Goal: Information Seeking & Learning: Find specific fact

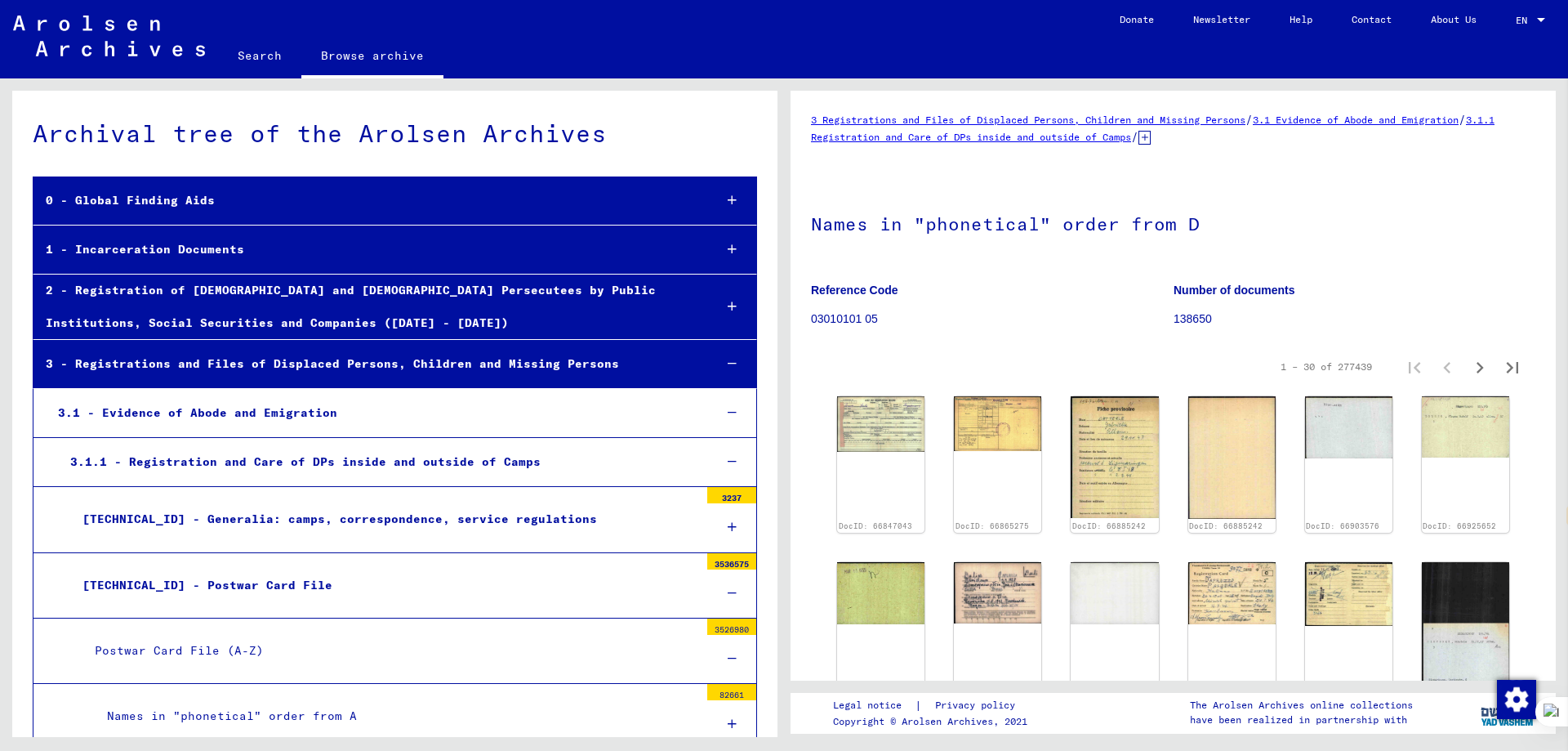
select select "**"
click at [1341, 362] on div "1 – 30 of 277439" at bounding box center [1326, 367] width 91 height 15
copy div "277439"
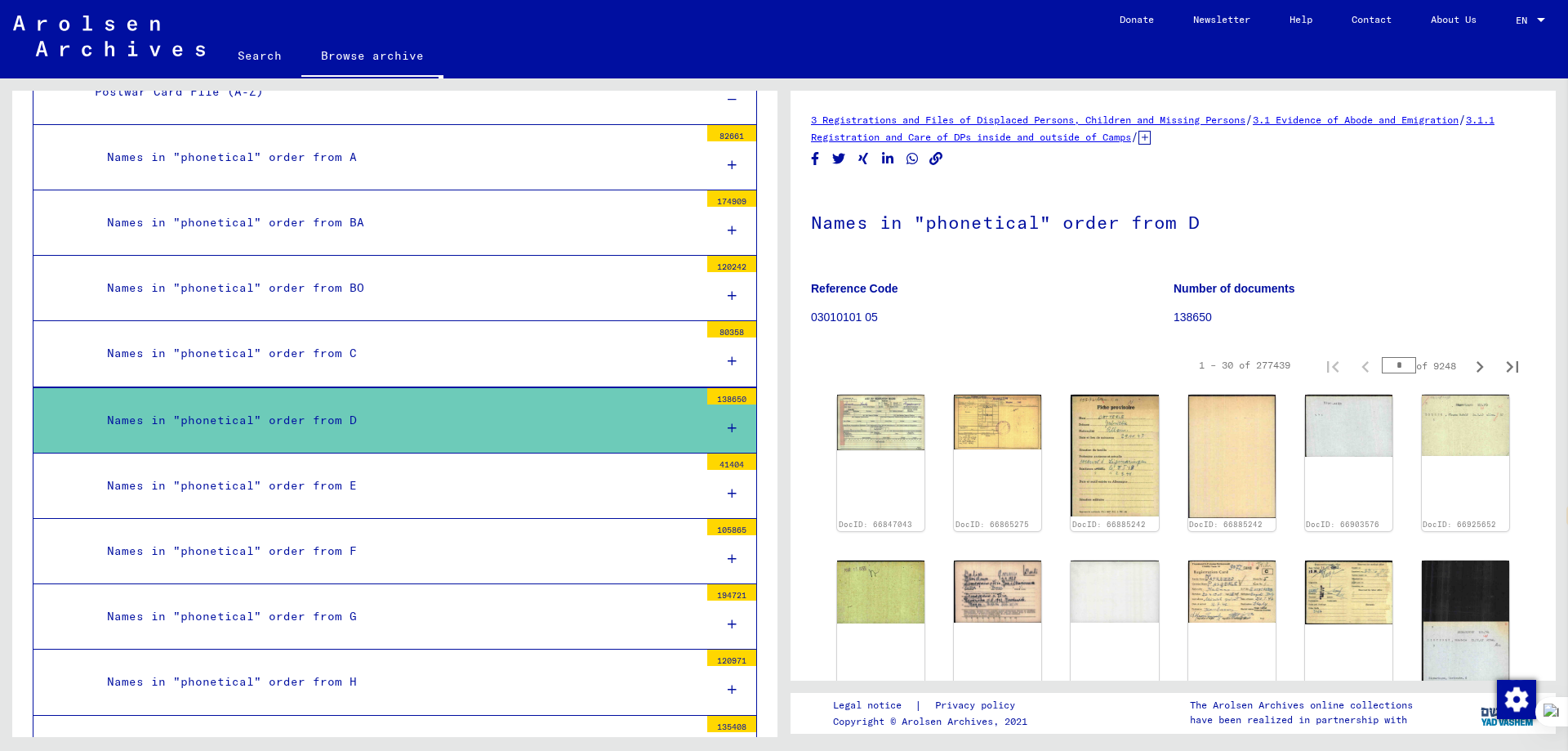
click at [1443, 369] on div "* of 9248" at bounding box center [1422, 365] width 81 height 15
click at [1248, 362] on div "1 – 30 of 277439" at bounding box center [1244, 365] width 91 height 15
copy div "277439"
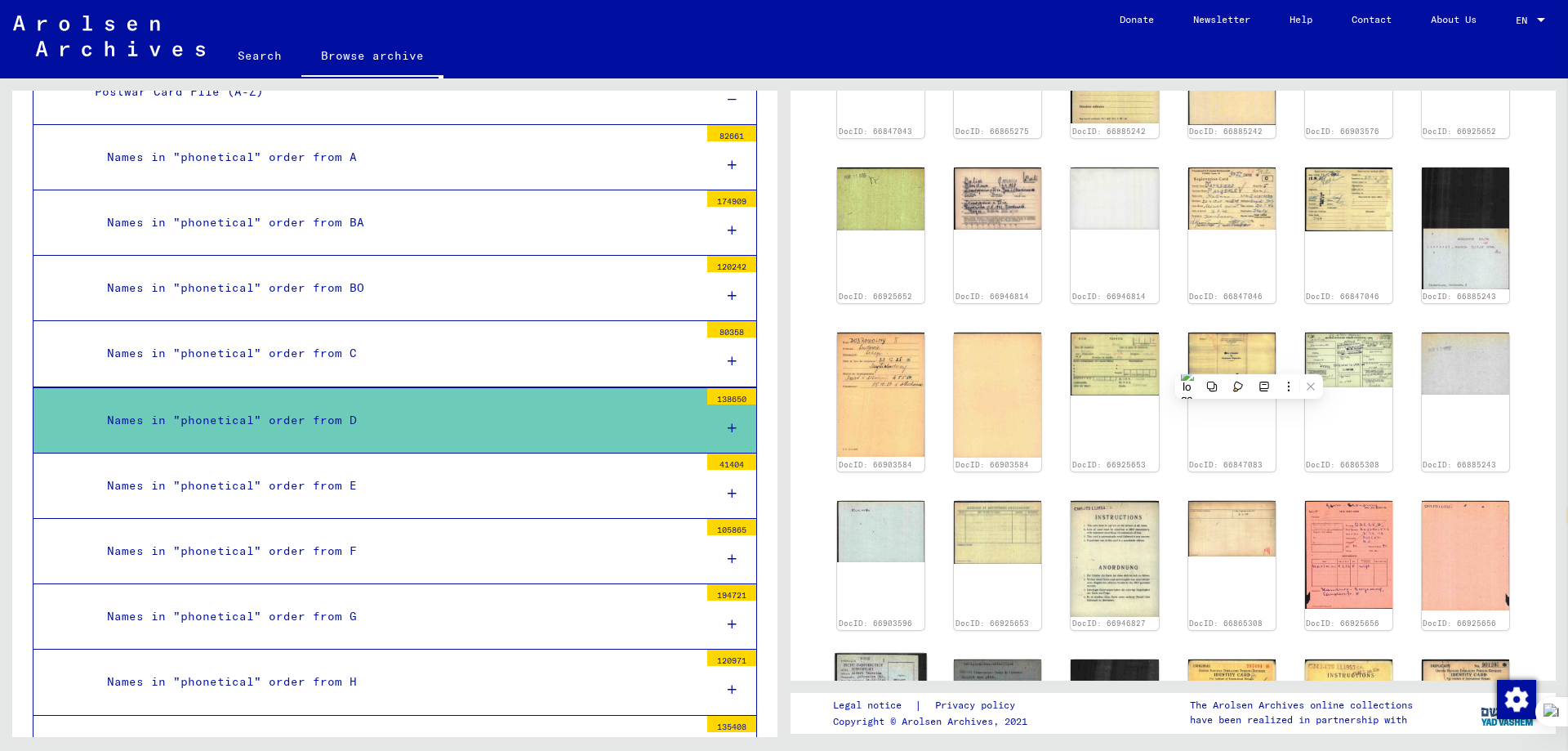
scroll to position [326, 0]
